Goal: Information Seeking & Learning: Learn about a topic

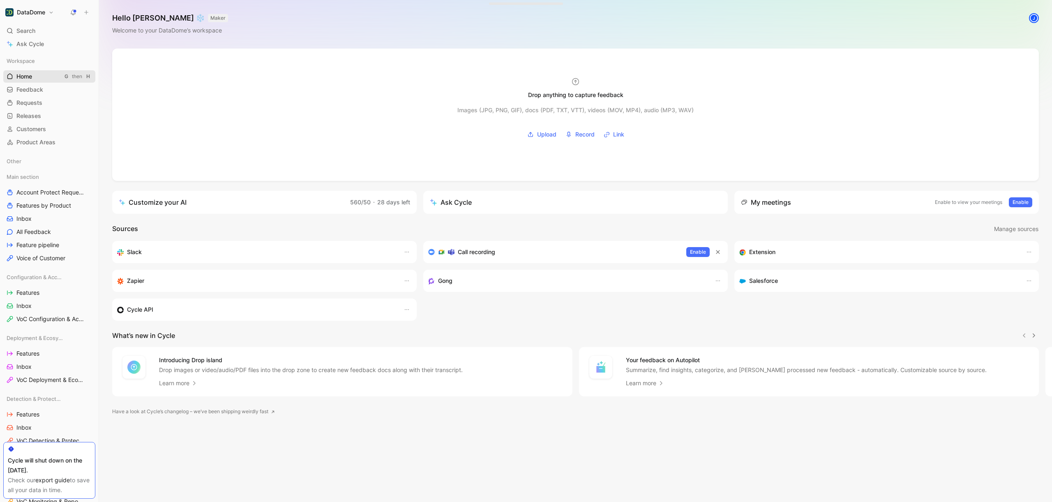
click at [37, 75] on link "Home G then H" at bounding box center [49, 76] width 92 height 12
click at [31, 94] on link "Feedback G then F" at bounding box center [49, 89] width 92 height 12
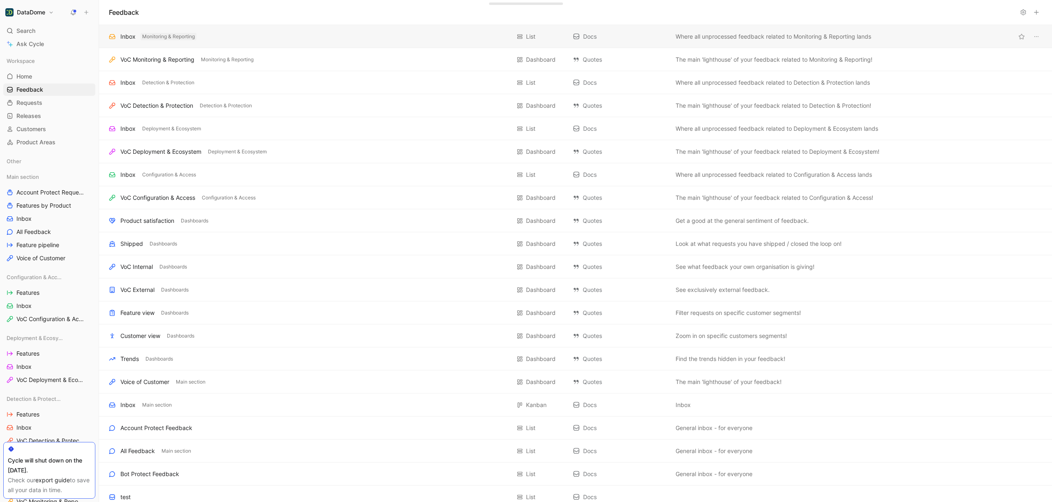
click at [146, 35] on span "Monitoring & Reporting" at bounding box center [168, 36] width 53 height 8
click at [130, 35] on div "Inbox" at bounding box center [127, 37] width 15 height 10
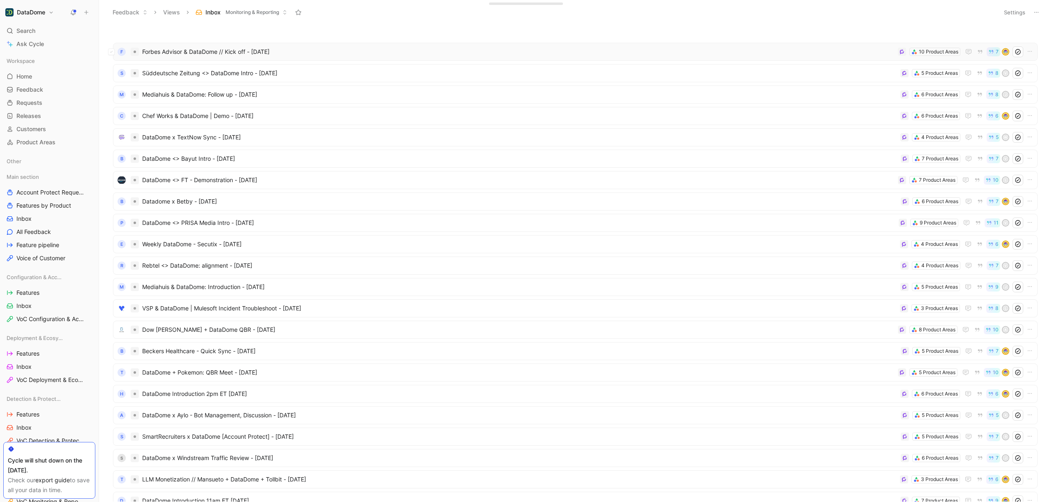
click at [189, 50] on span "Forbes Advisor & DataDome // Kick off - [DATE]" at bounding box center [518, 52] width 753 height 10
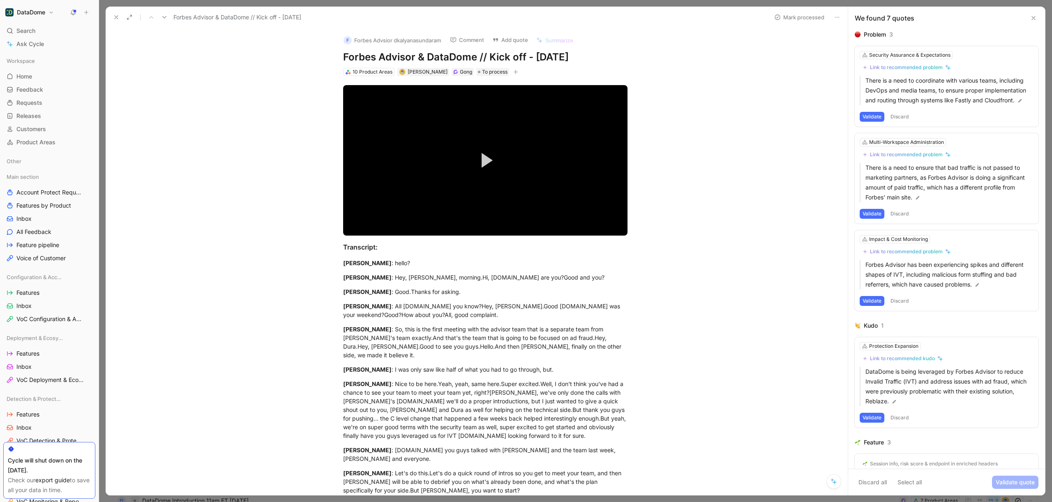
drag, startPoint x: 867, startPoint y: 33, endPoint x: 884, endPoint y: 32, distance: 17.3
click at [884, 32] on div "Problem" at bounding box center [875, 35] width 22 height 10
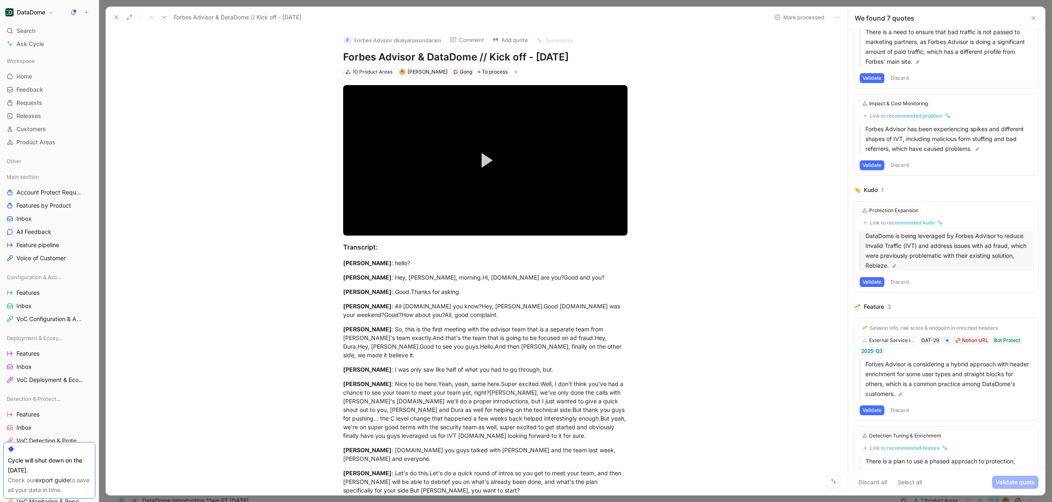
scroll to position [205, 0]
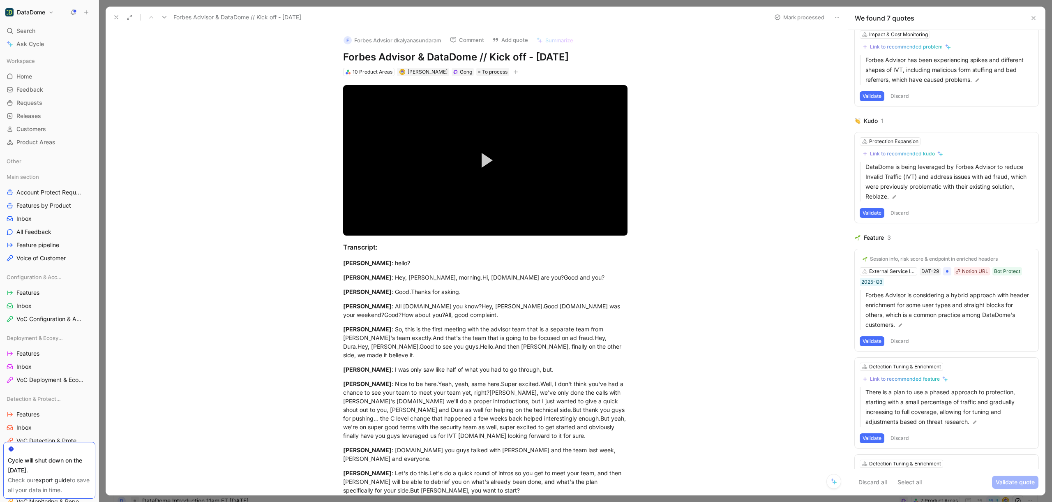
drag, startPoint x: 887, startPoint y: 121, endPoint x: 865, endPoint y: 119, distance: 22.7
click at [865, 119] on div "Kudo 1" at bounding box center [947, 121] width 184 height 10
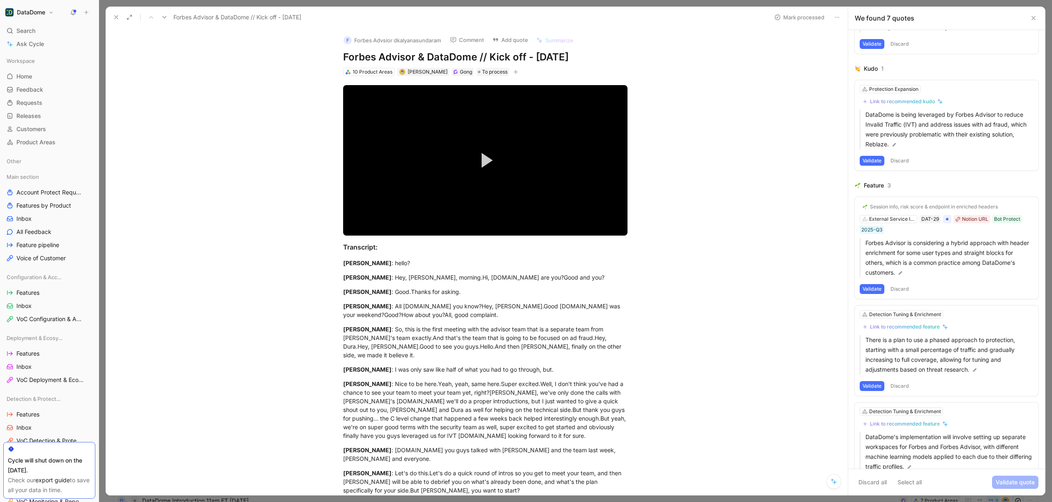
scroll to position [262, 0]
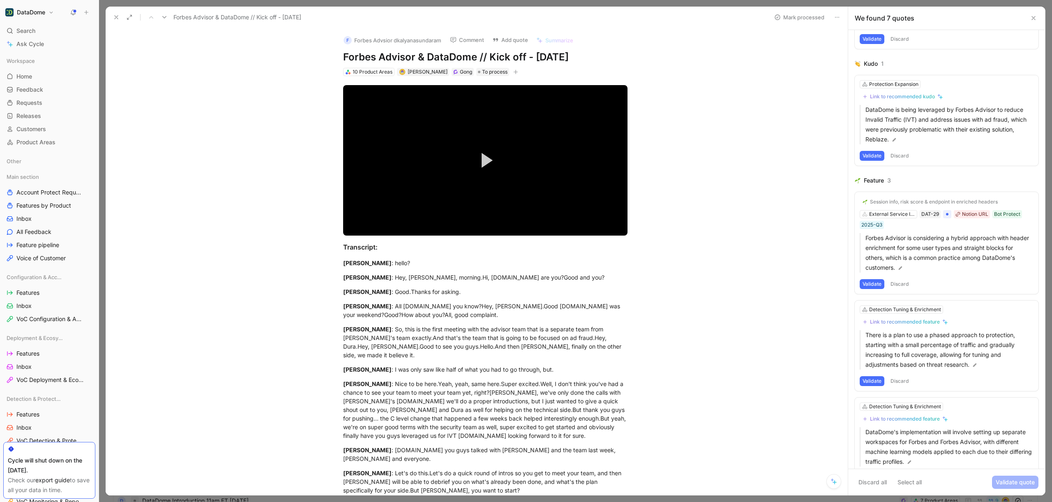
drag, startPoint x: 909, startPoint y: 178, endPoint x: 871, endPoint y: 175, distance: 37.9
click at [871, 176] on div "Feature 3" at bounding box center [947, 181] width 184 height 10
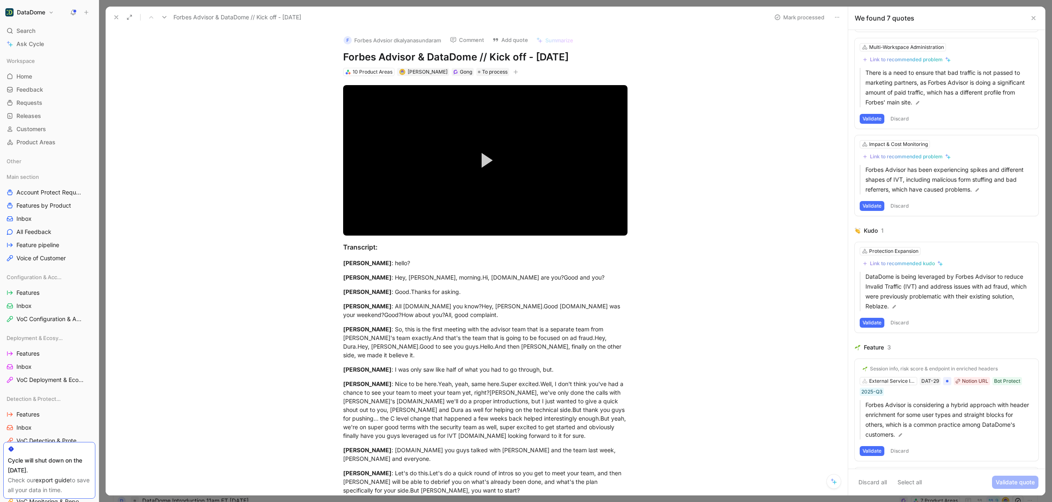
scroll to position [0, 0]
